Goal: Task Accomplishment & Management: Manage account settings

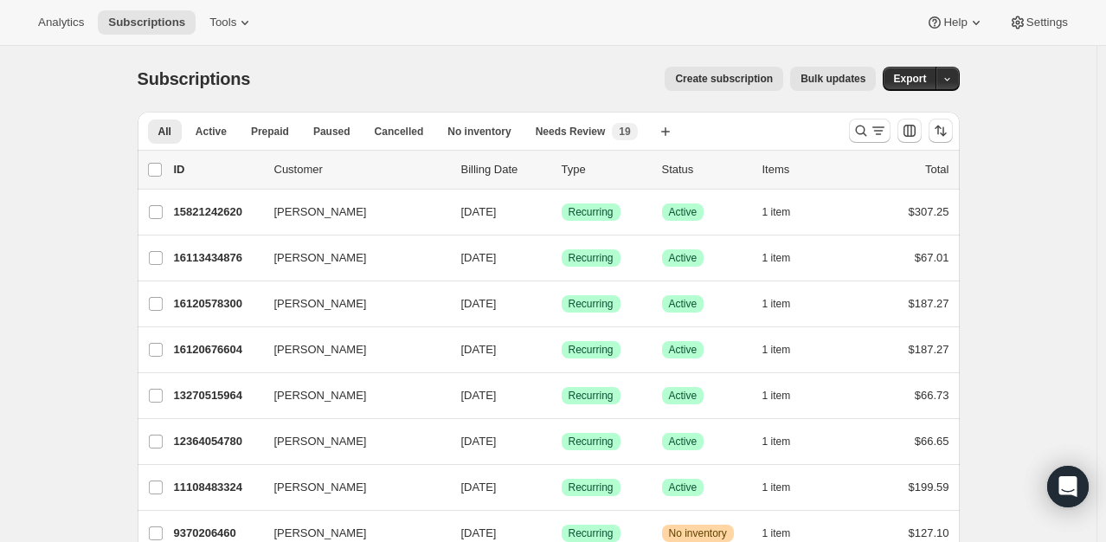
click at [849, 142] on div at bounding box center [901, 130] width 118 height 35
click at [866, 131] on icon "Search and filter results" at bounding box center [860, 130] width 11 height 11
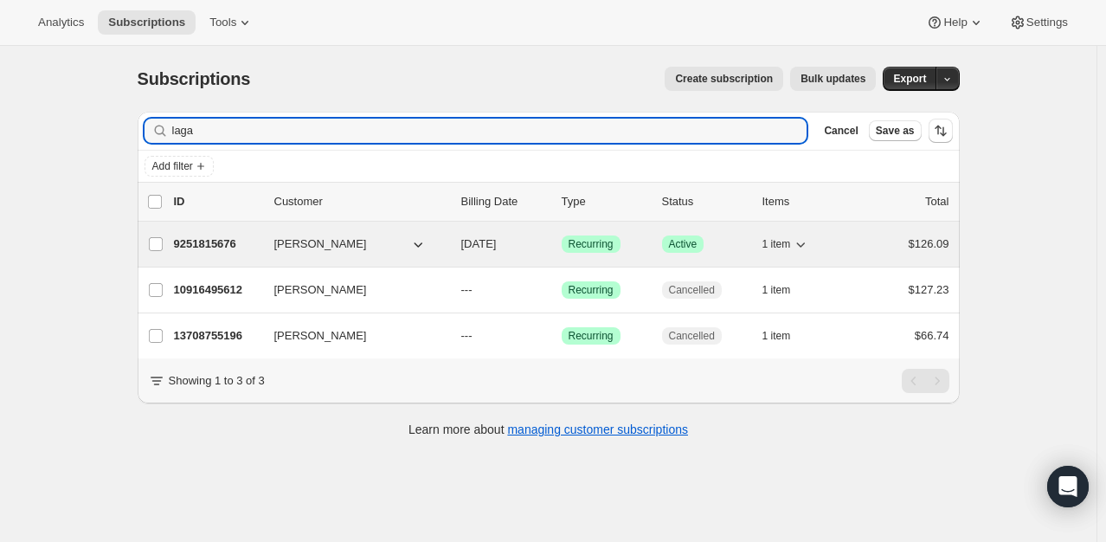
type input "laga"
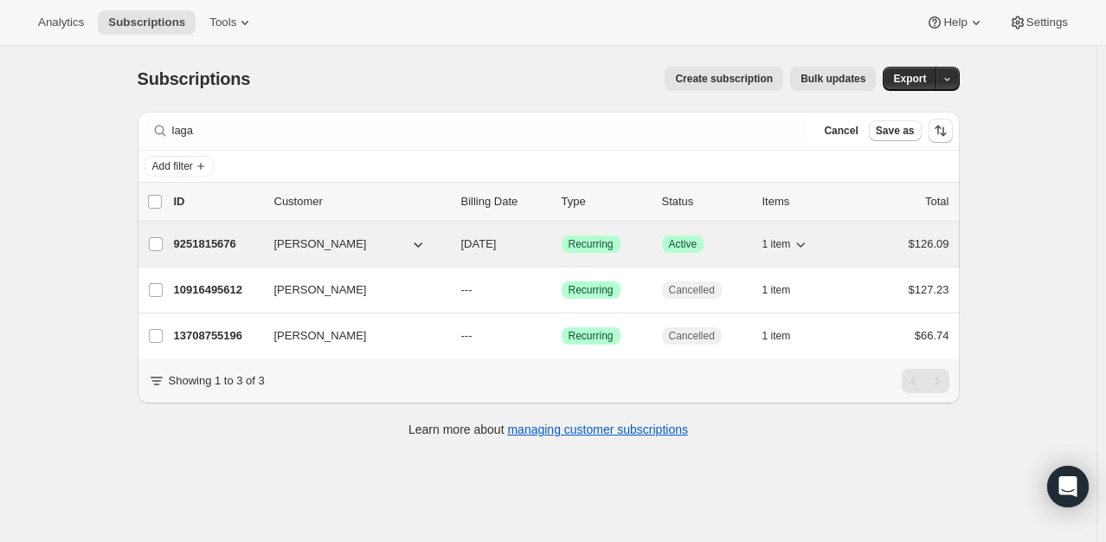
click at [188, 245] on p "9251815676" at bounding box center [217, 243] width 87 height 17
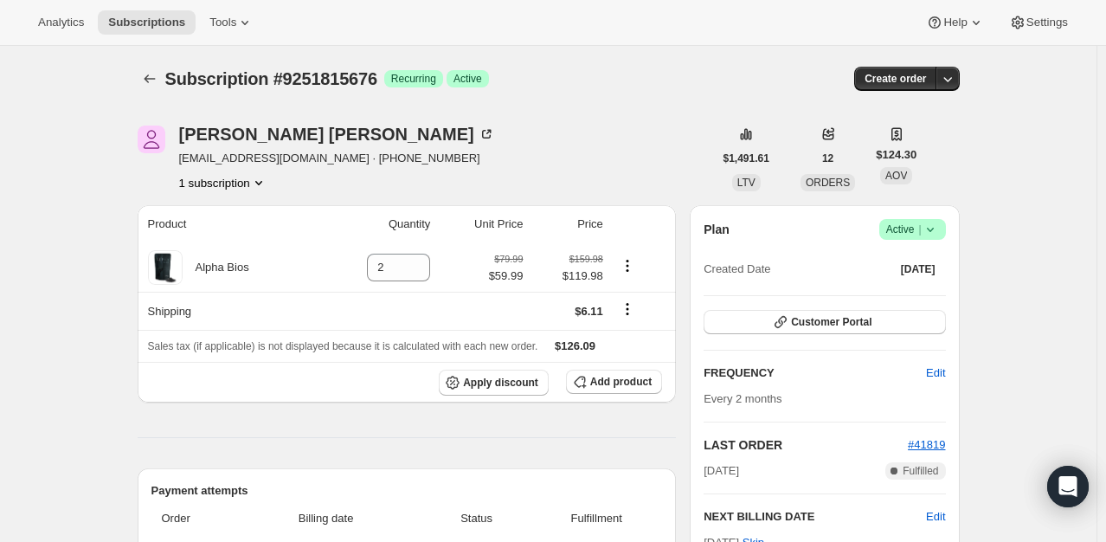
drag, startPoint x: 947, startPoint y: 222, endPoint x: 955, endPoint y: 234, distance: 14.9
click at [946, 222] on span "Success Active |" at bounding box center [912, 229] width 67 height 21
click at [944, 268] on span "Pause subscription" at bounding box center [916, 262] width 95 height 13
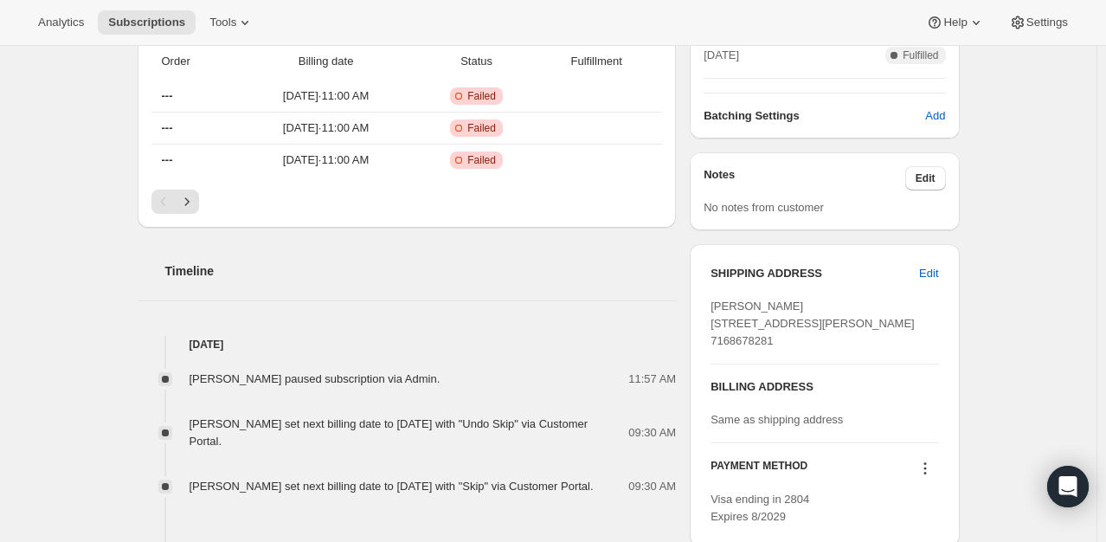
scroll to position [606, 0]
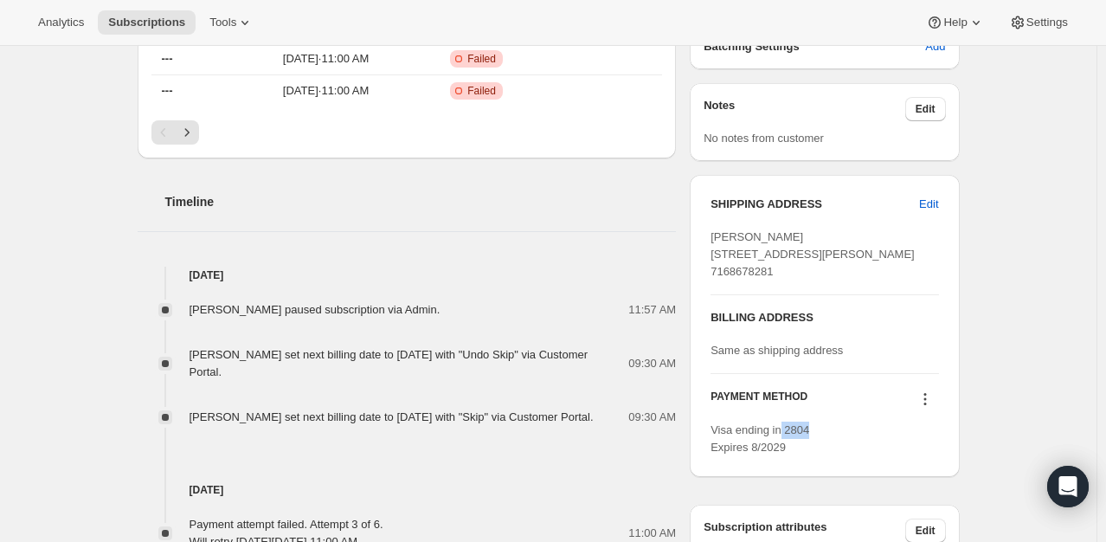
drag, startPoint x: 830, startPoint y: 462, endPoint x: 786, endPoint y: 466, distance: 44.3
click at [786, 456] on div "Visa ending in 2804 Expires 8/2029" at bounding box center [824, 438] width 228 height 35
copy span "2804"
